Goal: Book appointment/travel/reservation

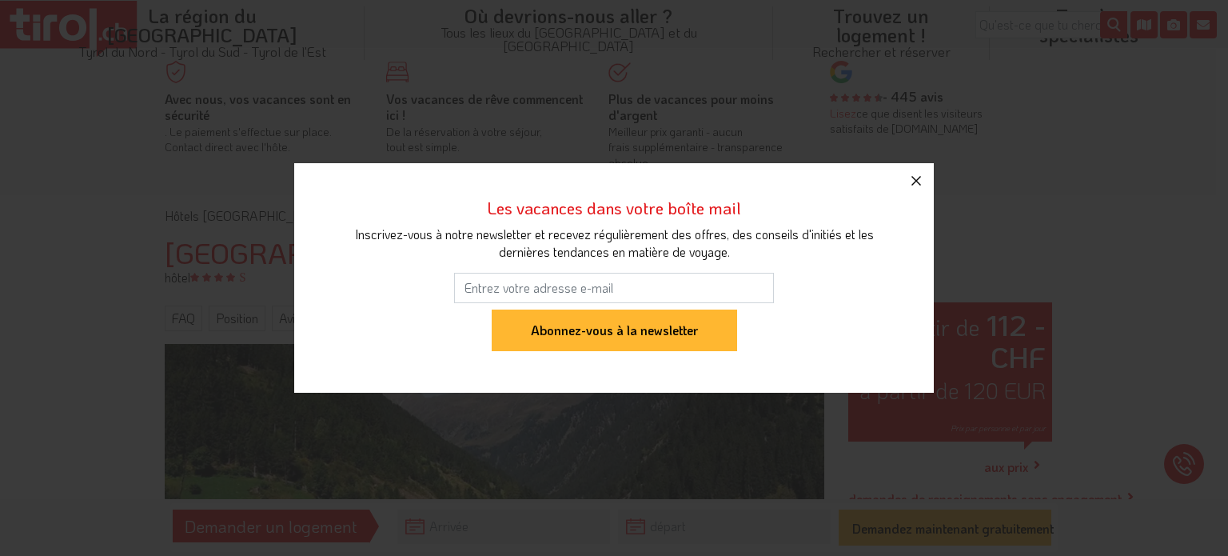
click at [914, 178] on icon "button" at bounding box center [917, 181] width 10 height 10
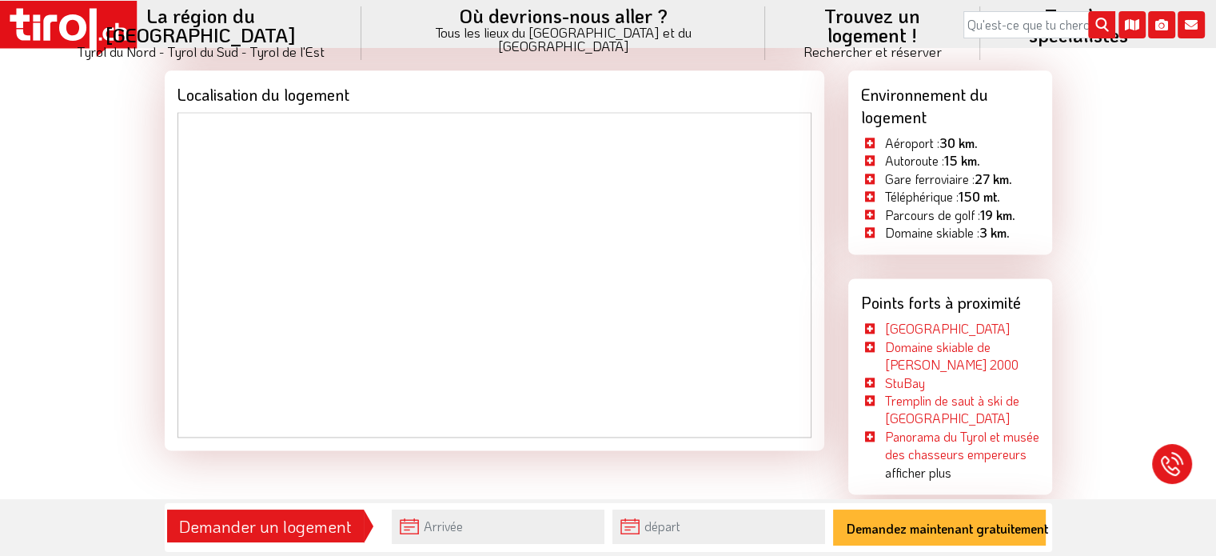
scroll to position [2177, 0]
click at [291, 532] on font "Demander un logement" at bounding box center [265, 526] width 173 height 22
click at [410, 523] on input "text" at bounding box center [498, 526] width 213 height 34
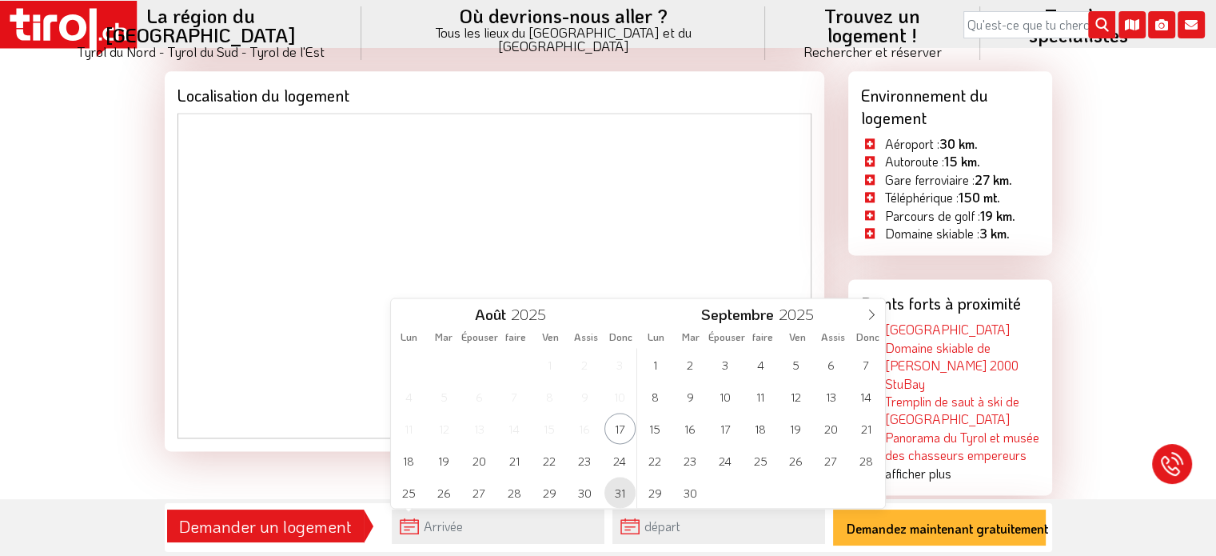
click at [618, 498] on font "31" at bounding box center [620, 492] width 10 height 15
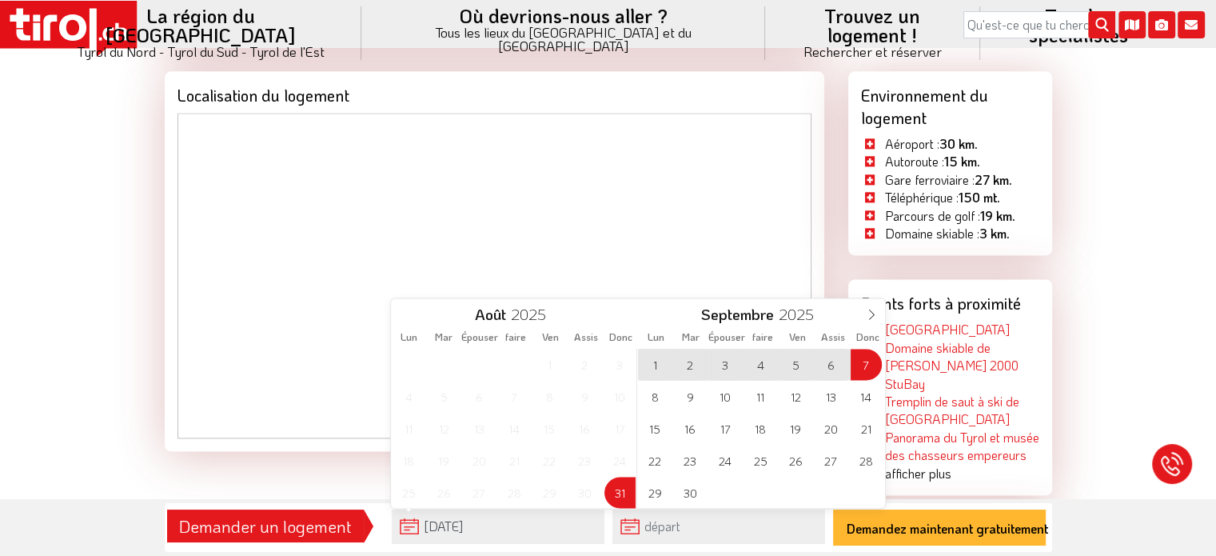
click at [870, 364] on span "7" at bounding box center [866, 364] width 31 height 31
type input "[DATE]"
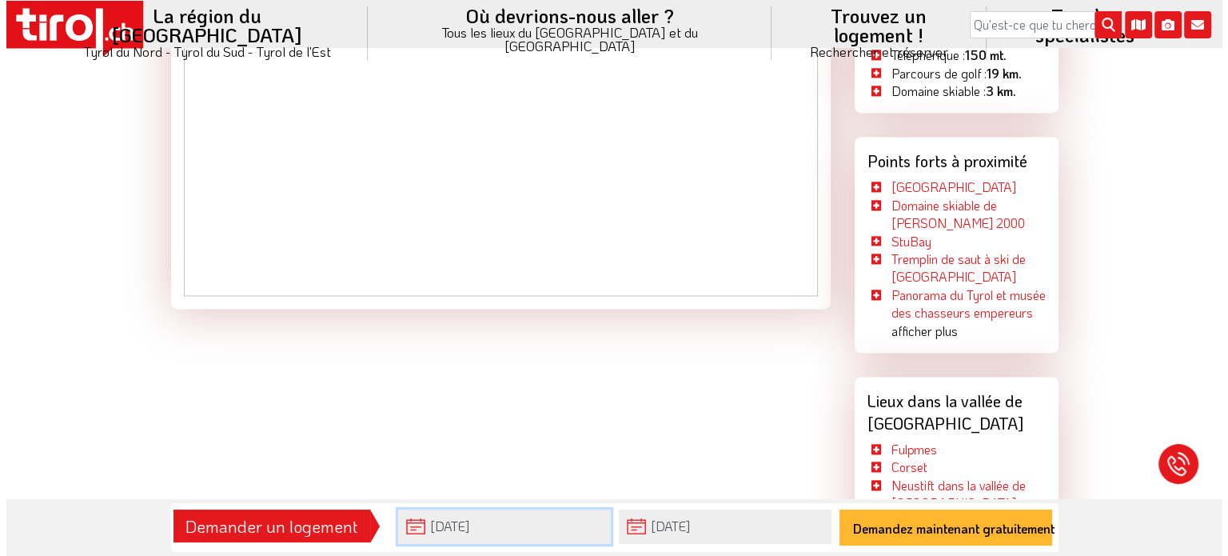
scroll to position [2634, 0]
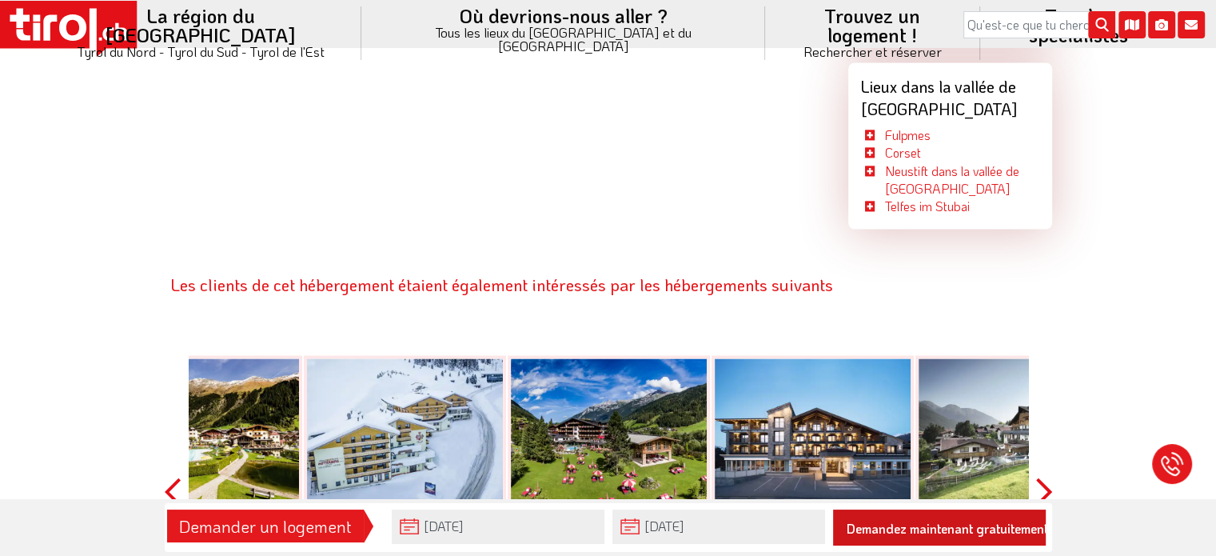
click at [963, 530] on font "Demandez maintenant gratuitement" at bounding box center [948, 528] width 202 height 17
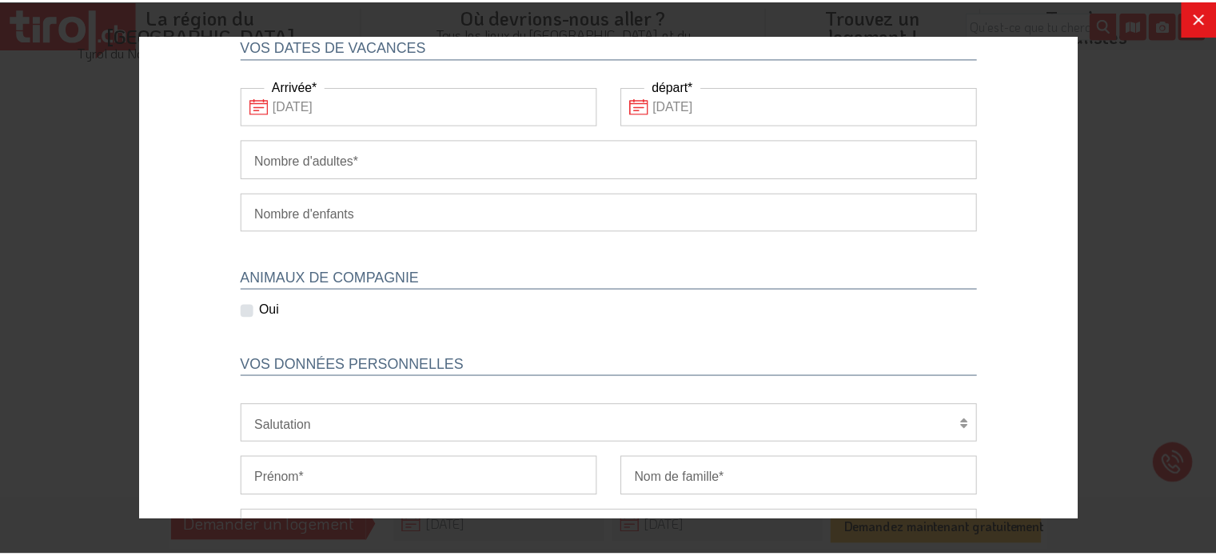
scroll to position [282, 0]
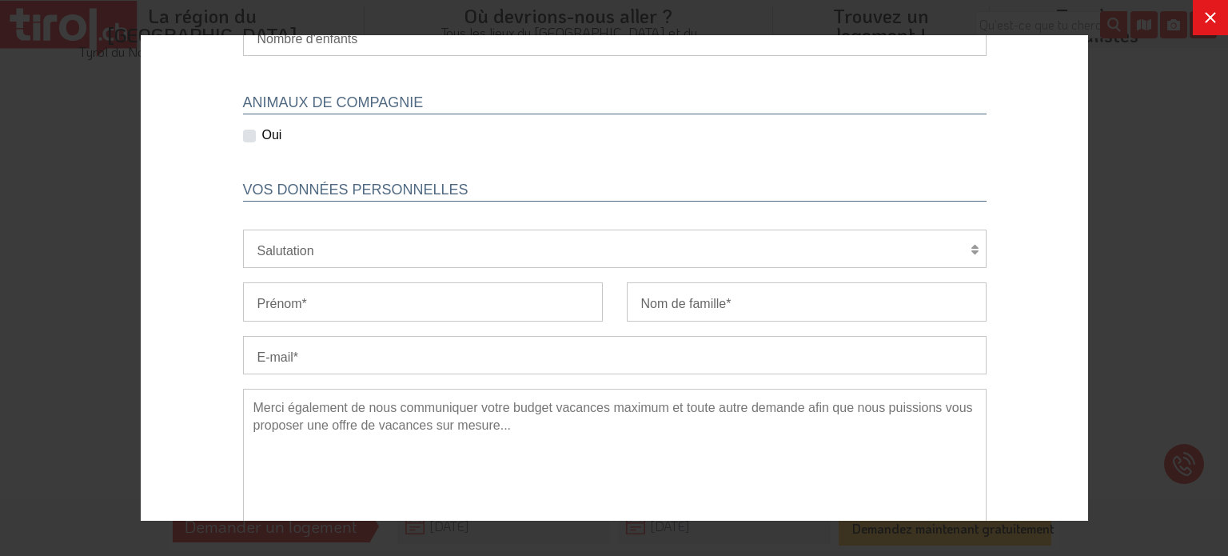
drag, startPoint x: 1234, startPoint y: 391, endPoint x: 1065, endPoint y: 106, distance: 331.6
click at [1204, 17] on icon at bounding box center [1210, 17] width 19 height 19
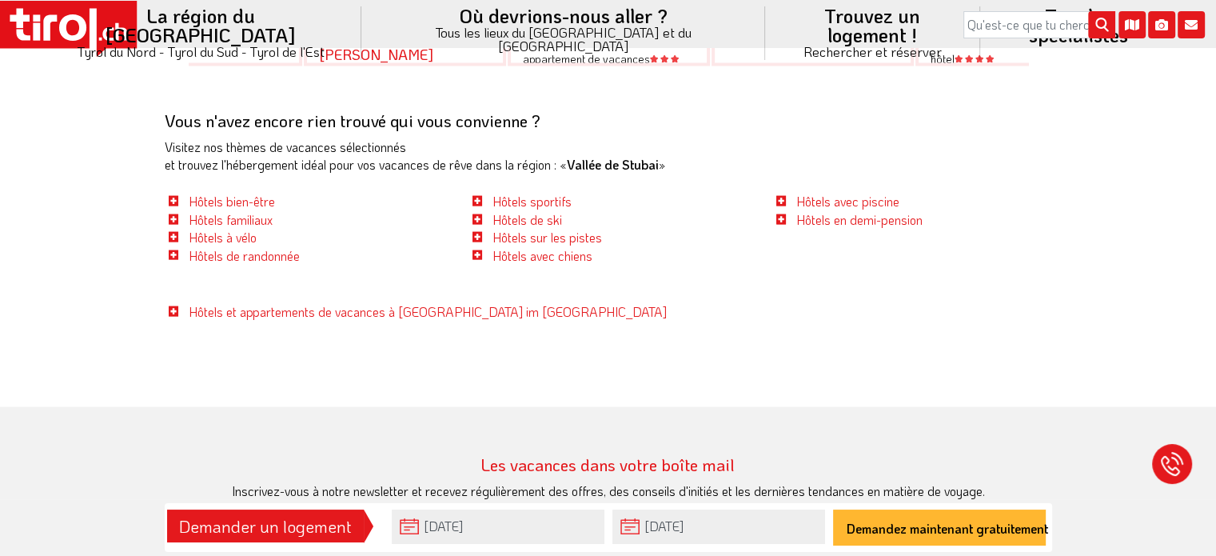
scroll to position [3284, 0]
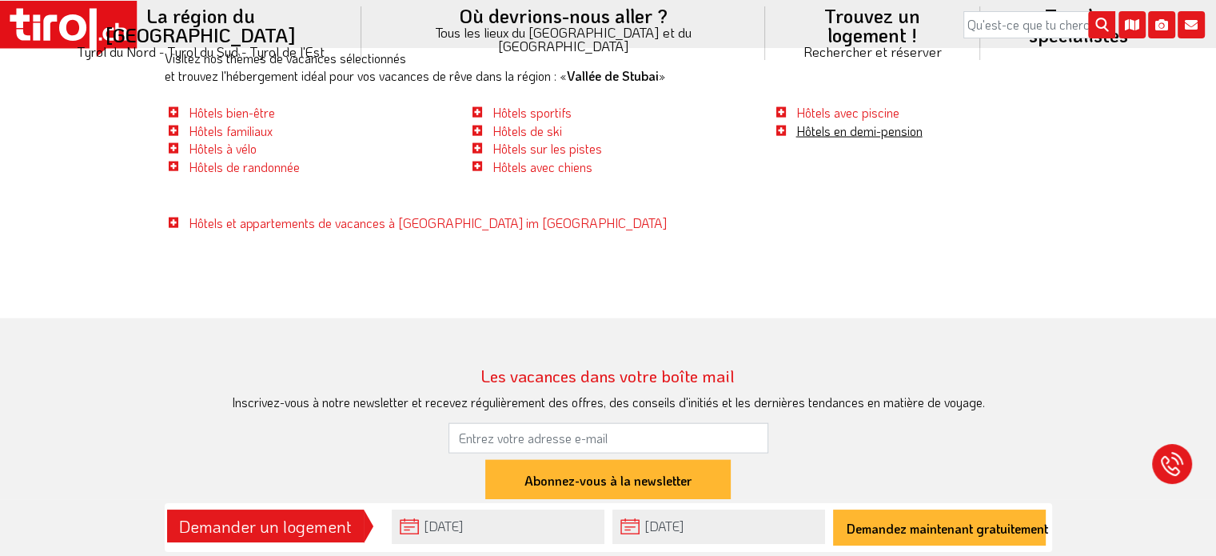
click at [848, 139] on font "Hôtels en demi-pension" at bounding box center [859, 130] width 126 height 17
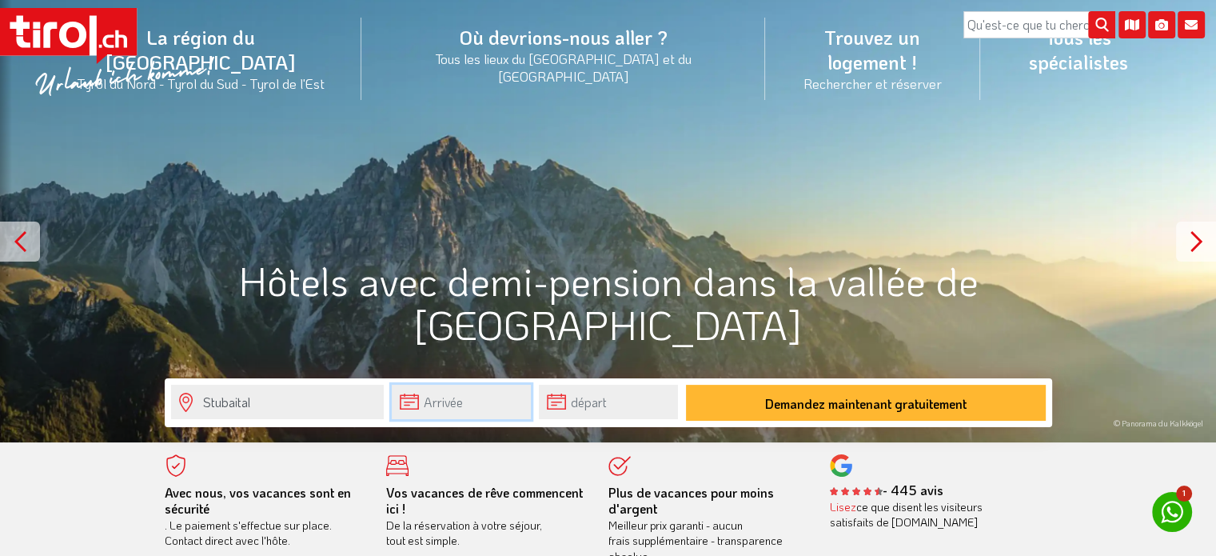
click at [411, 399] on input "text" at bounding box center [461, 402] width 139 height 34
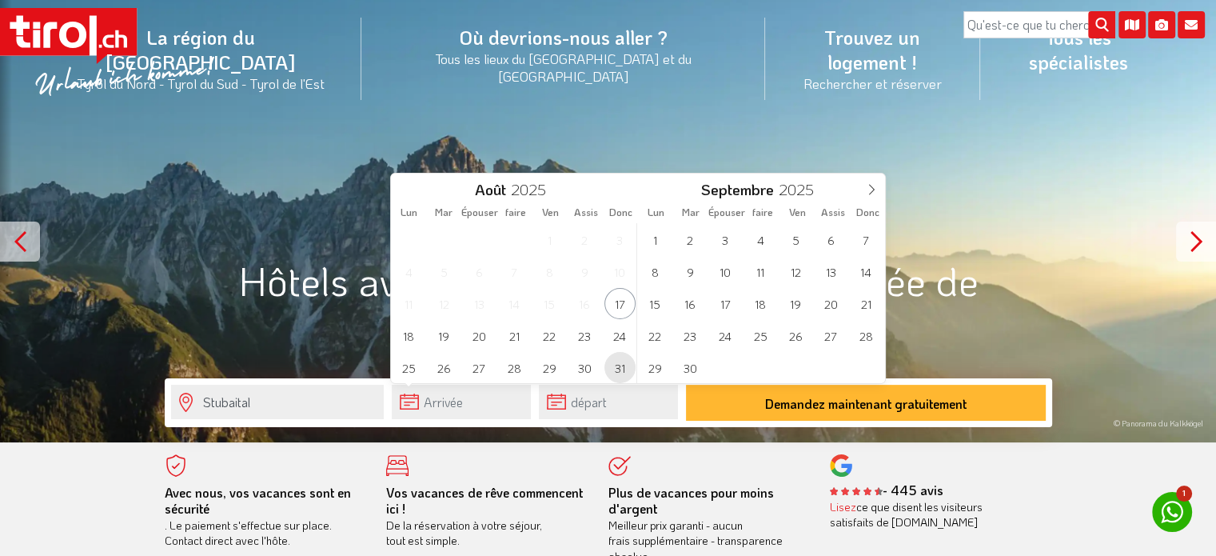
click at [617, 369] on font "31" at bounding box center [620, 368] width 10 height 15
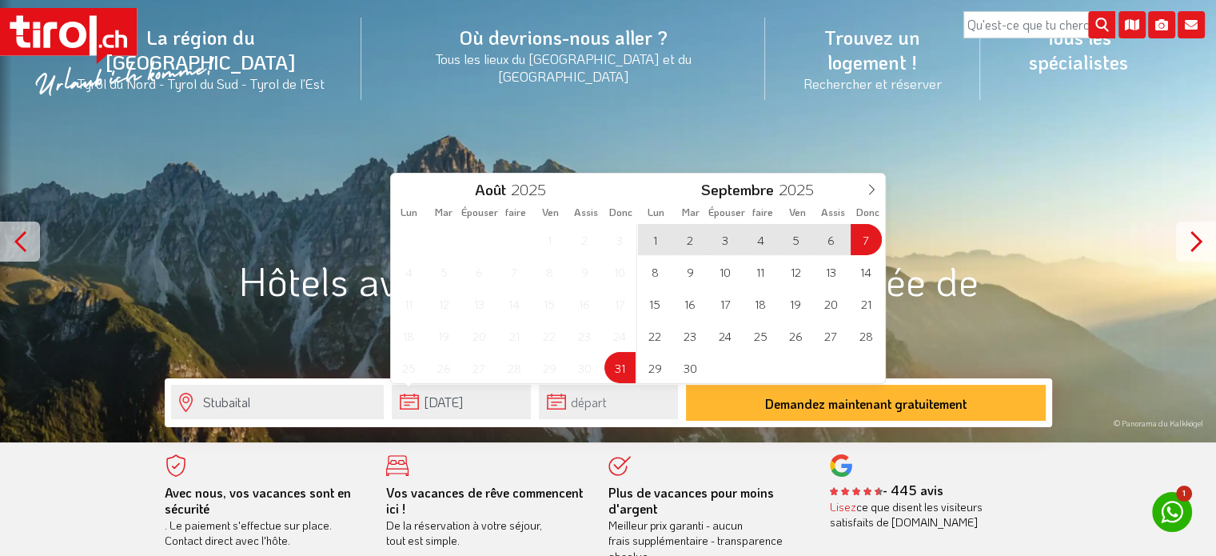
click at [860, 243] on span "7" at bounding box center [866, 239] width 31 height 31
type input "[DATE]"
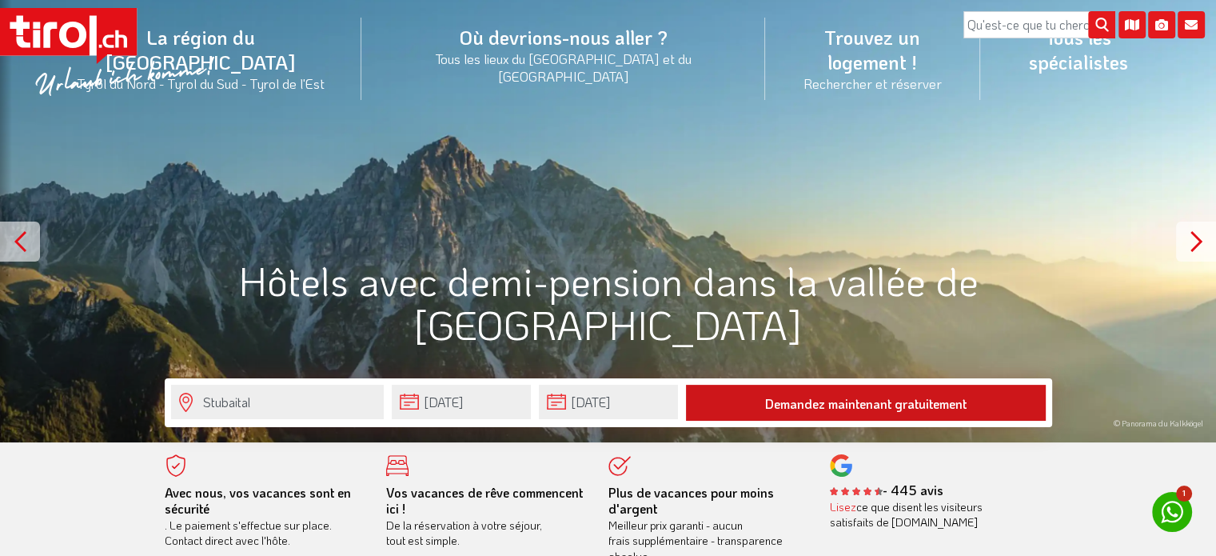
click at [885, 409] on font "Demandez maintenant gratuitement" at bounding box center [866, 403] width 202 height 17
